Goal: Task Accomplishment & Management: Use online tool/utility

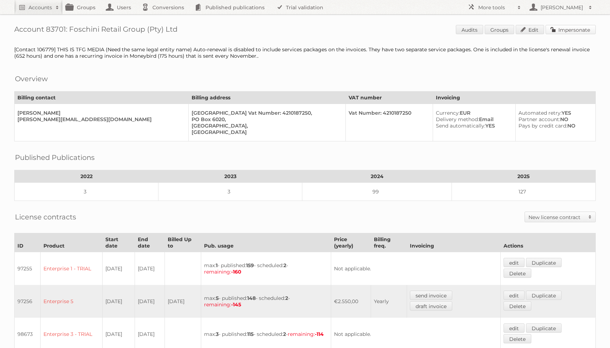
click at [568, 29] on link "Impersonate" at bounding box center [571, 29] width 50 height 9
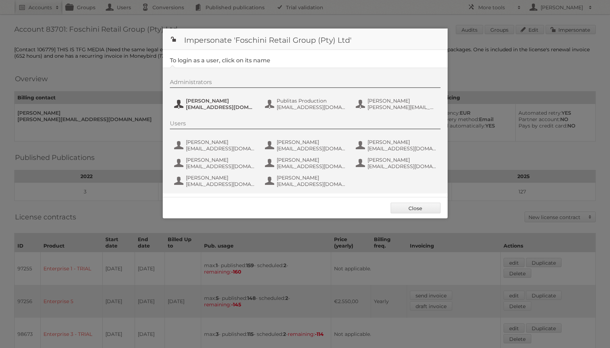
click at [179, 104] on button "Jeanne de Wet jeanned@tfg.co.za" at bounding box center [215, 104] width 84 height 14
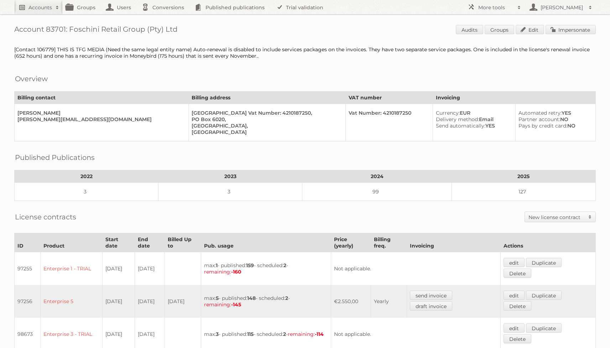
click at [28, 9] on link "Accounts" at bounding box center [38, 7] width 48 height 14
type input"] "alimerka"
click at [164, 18] on input "Search" at bounding box center [169, 23] width 11 height 11
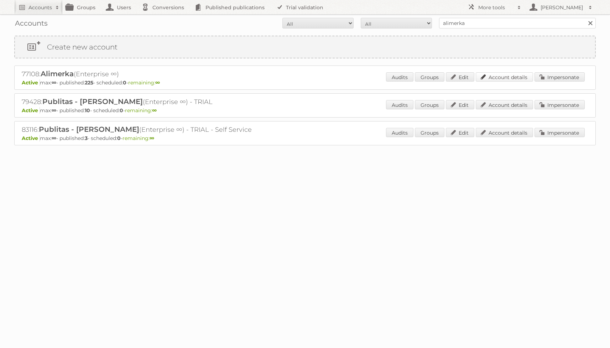
click at [506, 76] on link "Account details" at bounding box center [504, 76] width 57 height 9
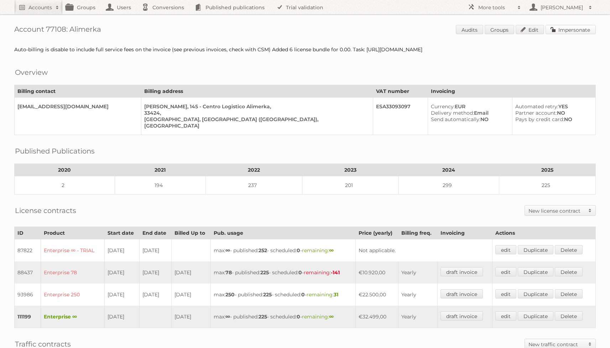
click at [561, 31] on link "Impersonate" at bounding box center [571, 29] width 50 height 9
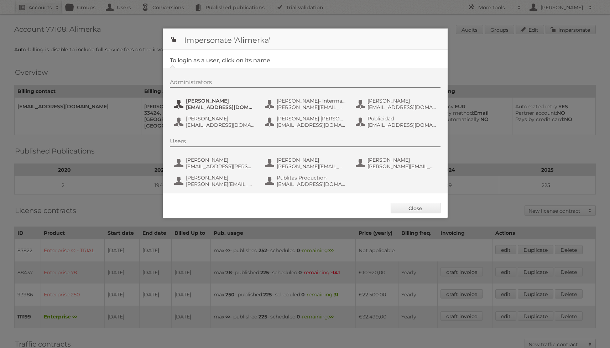
click at [239, 105] on span "ihernando@cloudcoachers.com" at bounding box center [220, 107] width 69 height 6
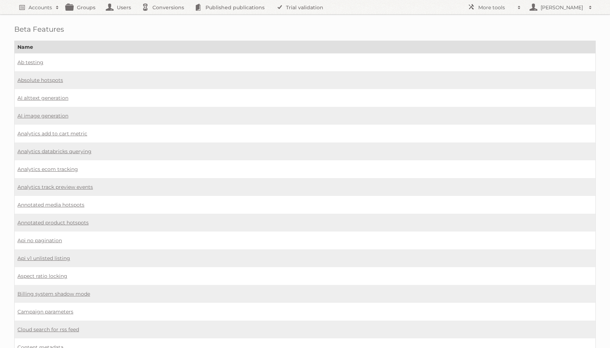
scroll to position [519, 0]
